Goal: Find specific page/section

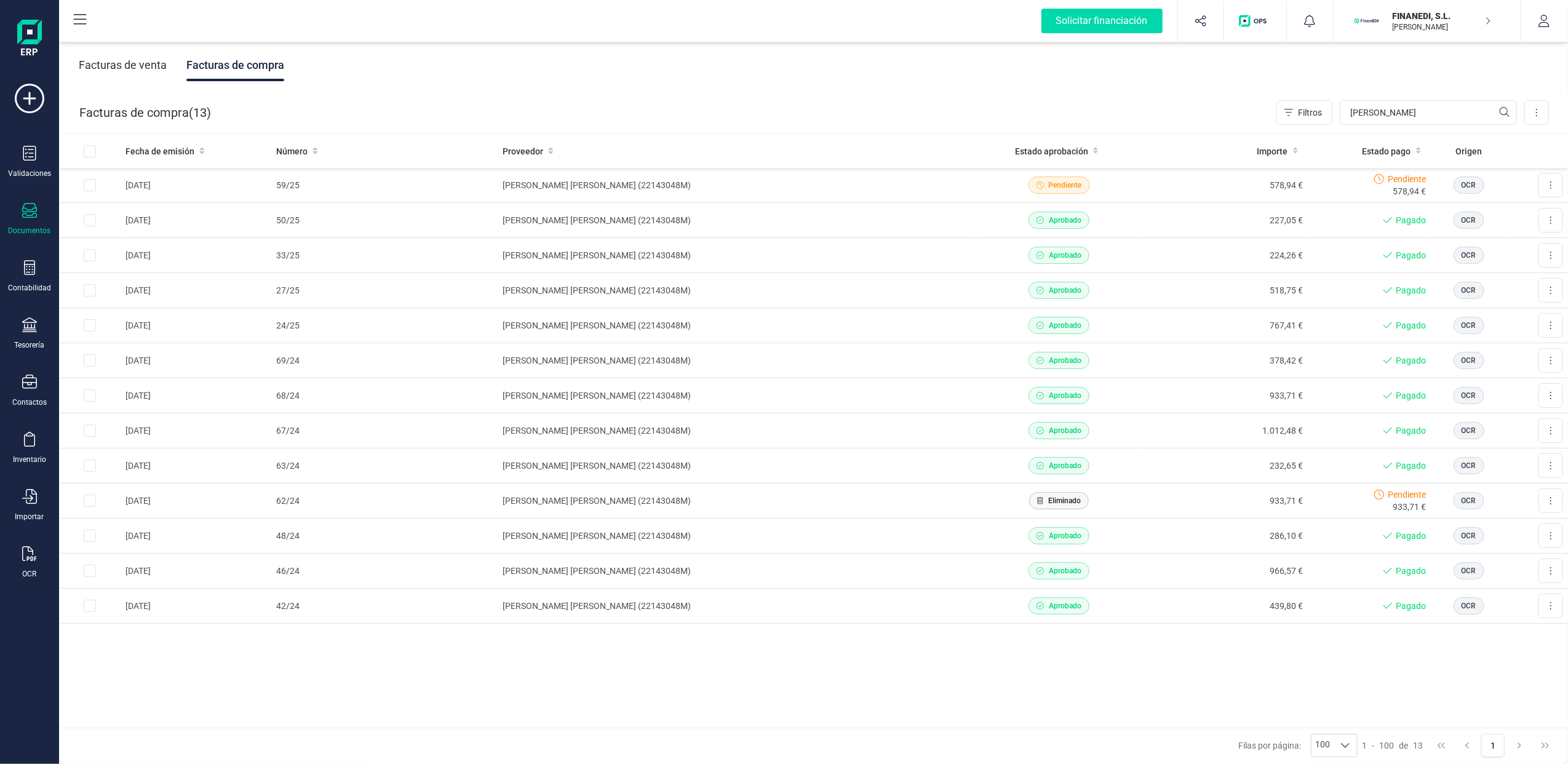
drag, startPoint x: 32, startPoint y: 326, endPoint x: 186, endPoint y: 252, distance: 170.9
click at [32, 326] on icon at bounding box center [29, 324] width 14 height 14
click at [142, 209] on span "Cuentas bancarias" at bounding box center [150, 209] width 108 height 14
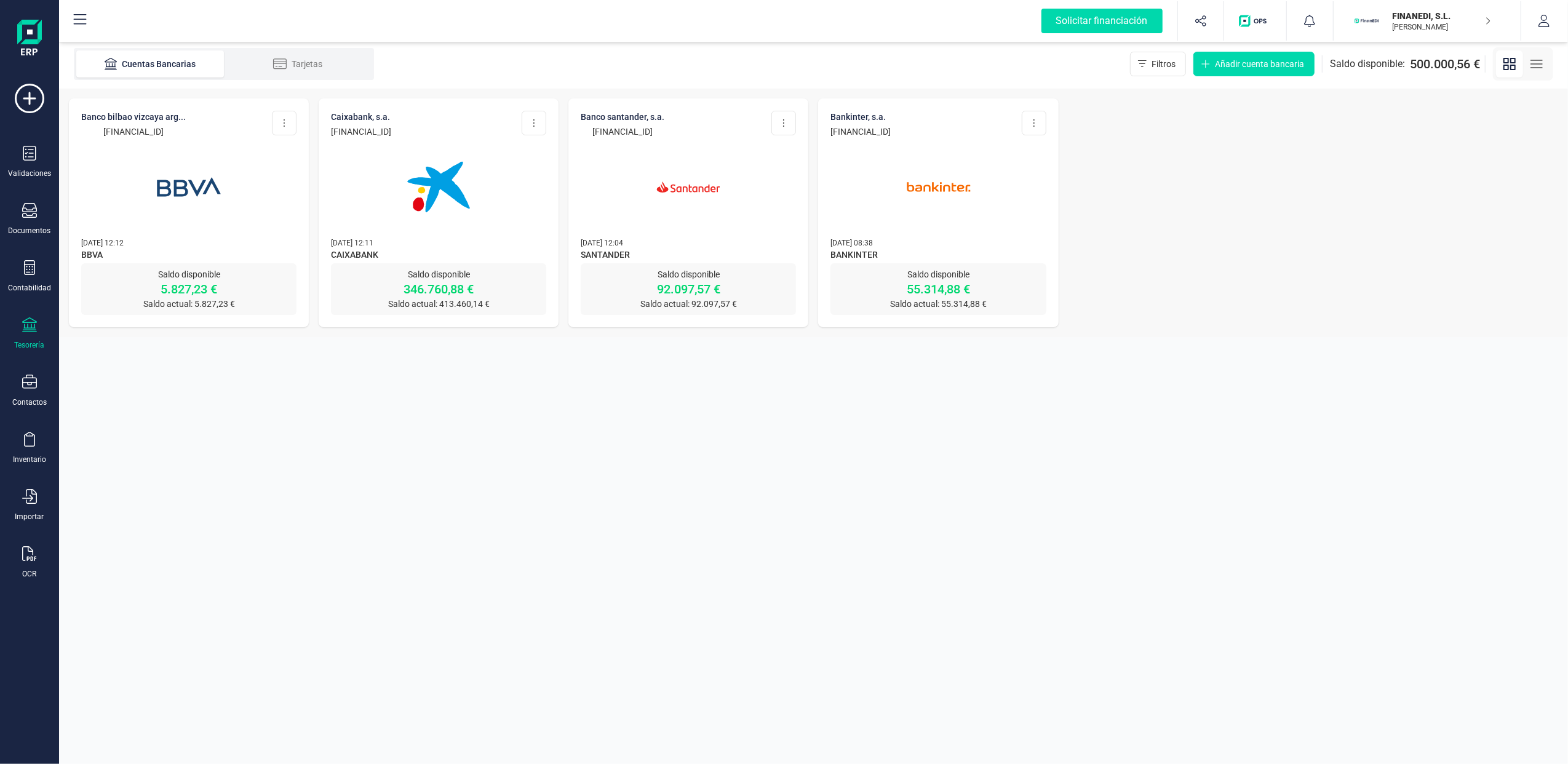
click at [1489, 25] on div "FINANEDI, [PERSON_NAME] [PERSON_NAME] BENET" at bounding box center [1437, 21] width 108 height 27
click at [1349, 180] on div "SCD SERVICIOS FINANCIEROS SL" at bounding box center [1419, 183] width 196 height 14
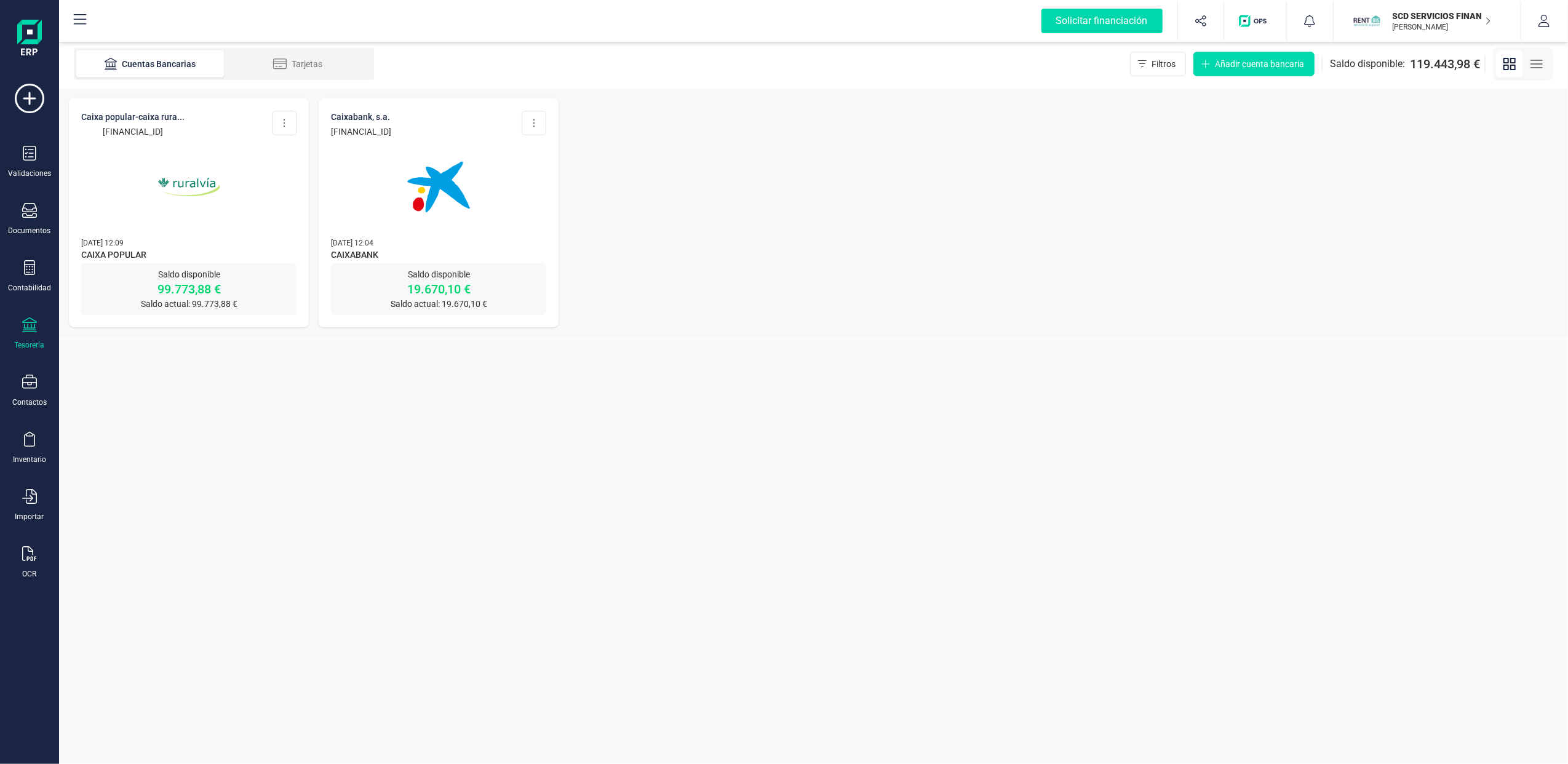
click at [178, 170] on img at bounding box center [189, 187] width 103 height 103
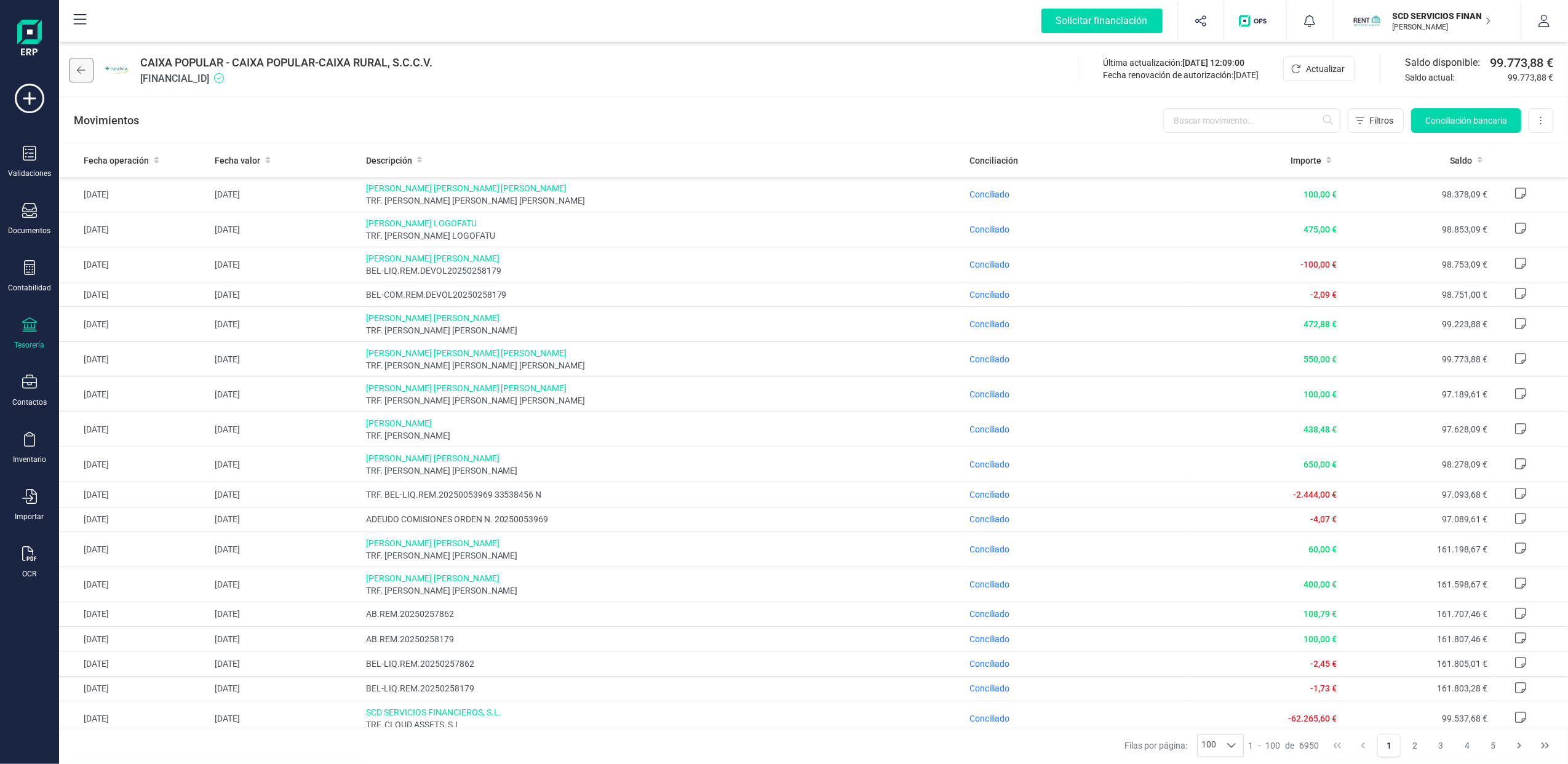
click at [82, 77] on button at bounding box center [81, 70] width 25 height 25
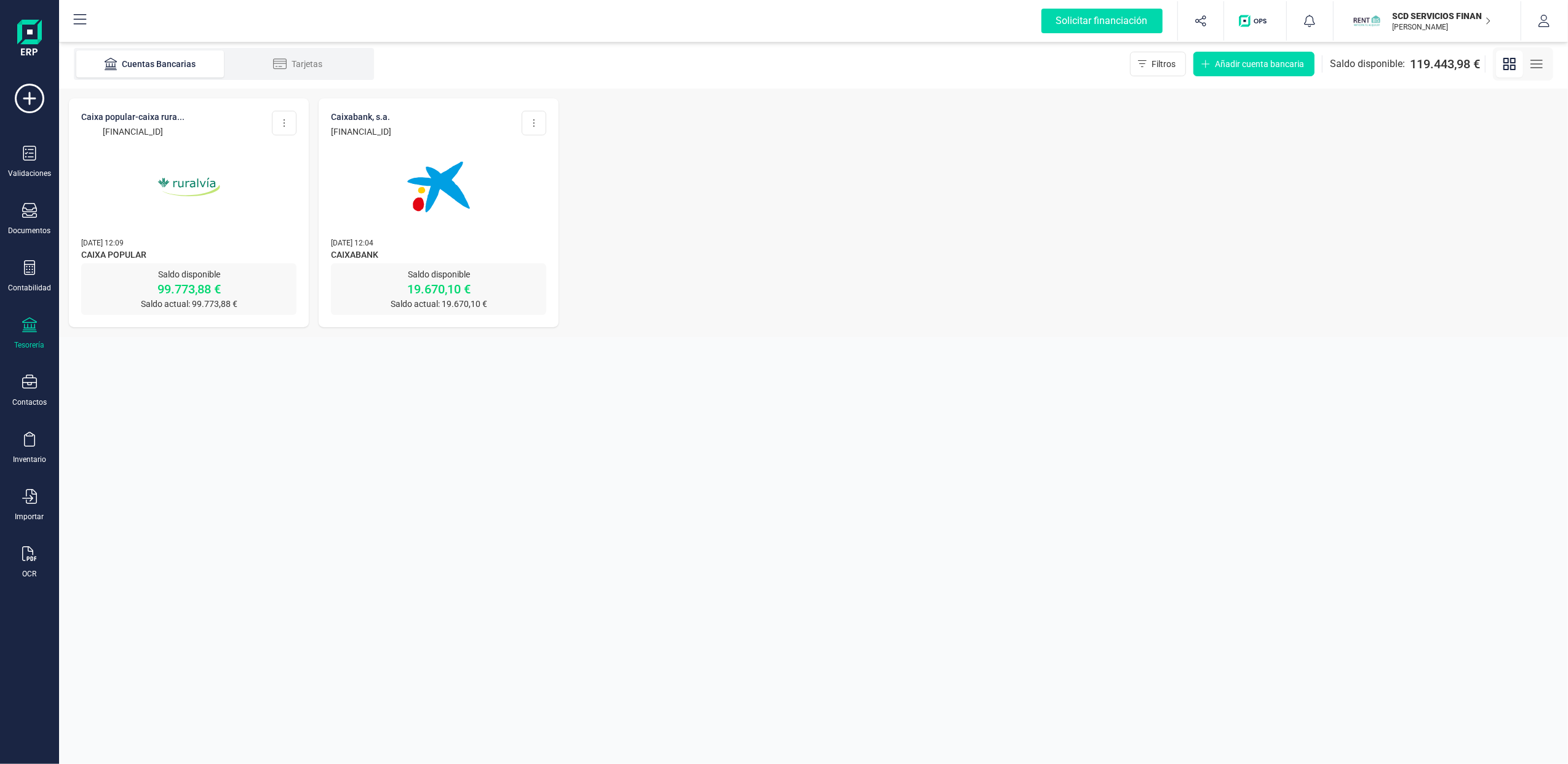
click at [431, 181] on img at bounding box center [438, 187] width 103 height 103
